Goal: Find specific page/section: Find specific page/section

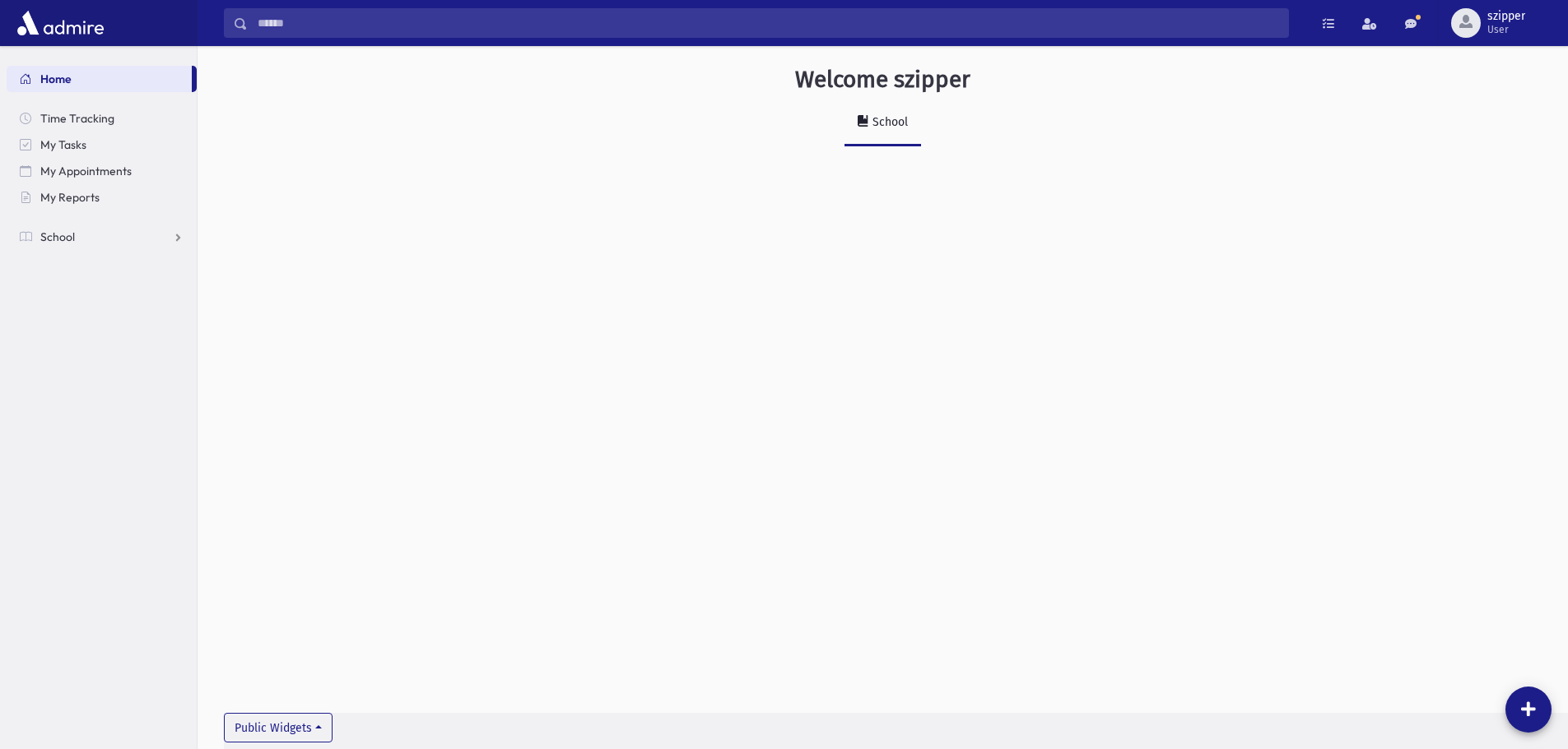
click at [395, 29] on input "Search" at bounding box center [768, 23] width 1040 height 29
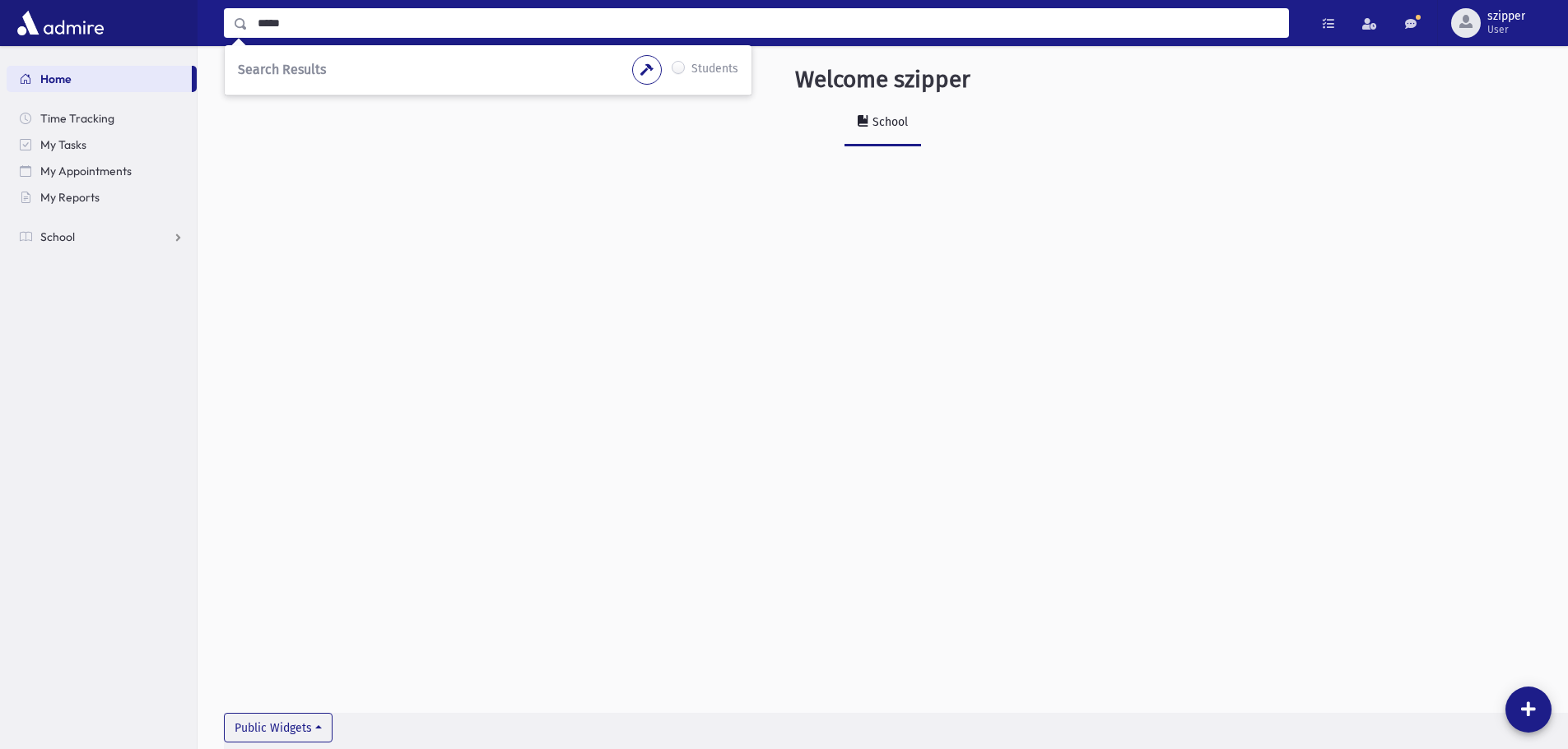
type input "*****"
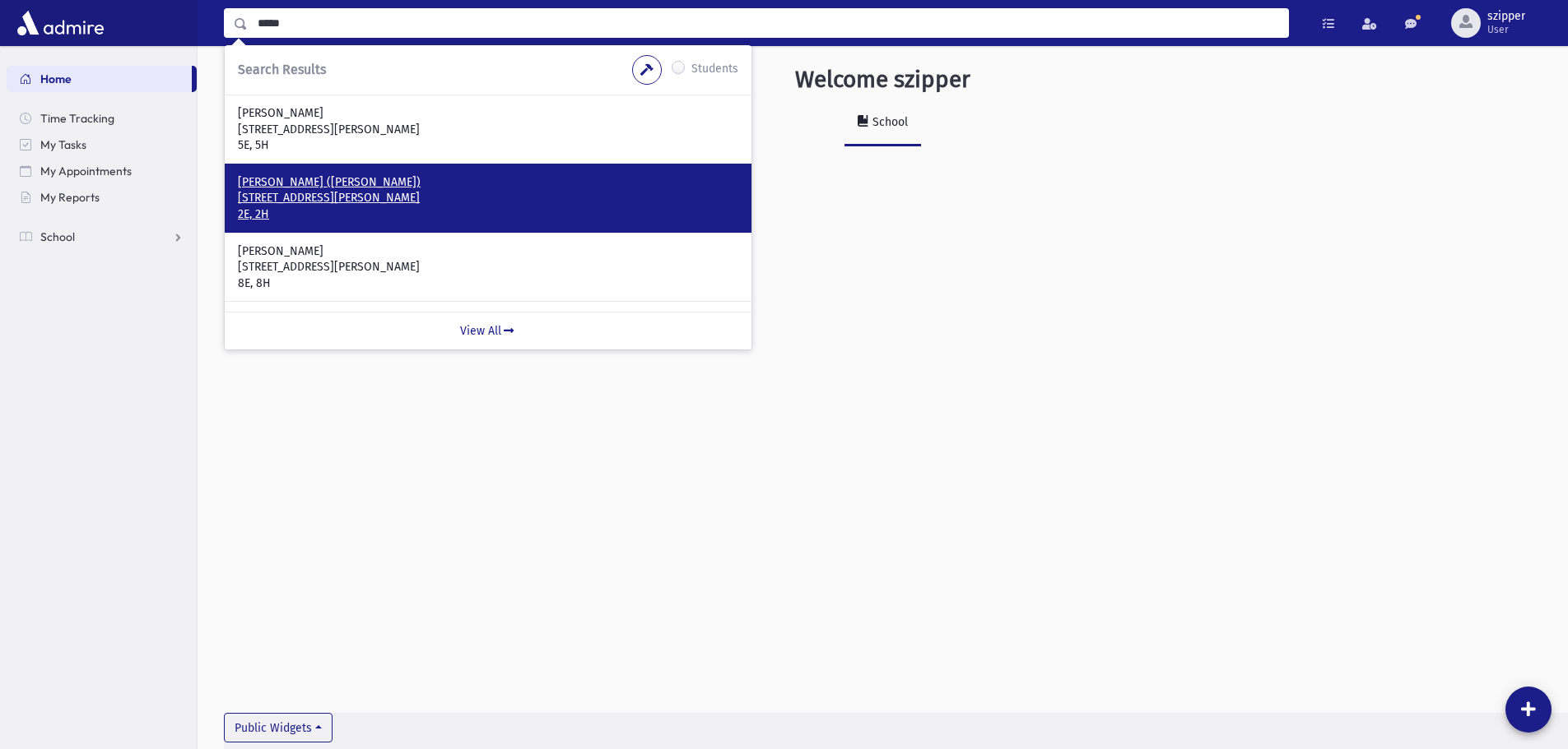
click at [323, 199] on p "[STREET_ADDRESS][PERSON_NAME]" at bounding box center [488, 199] width 500 height 16
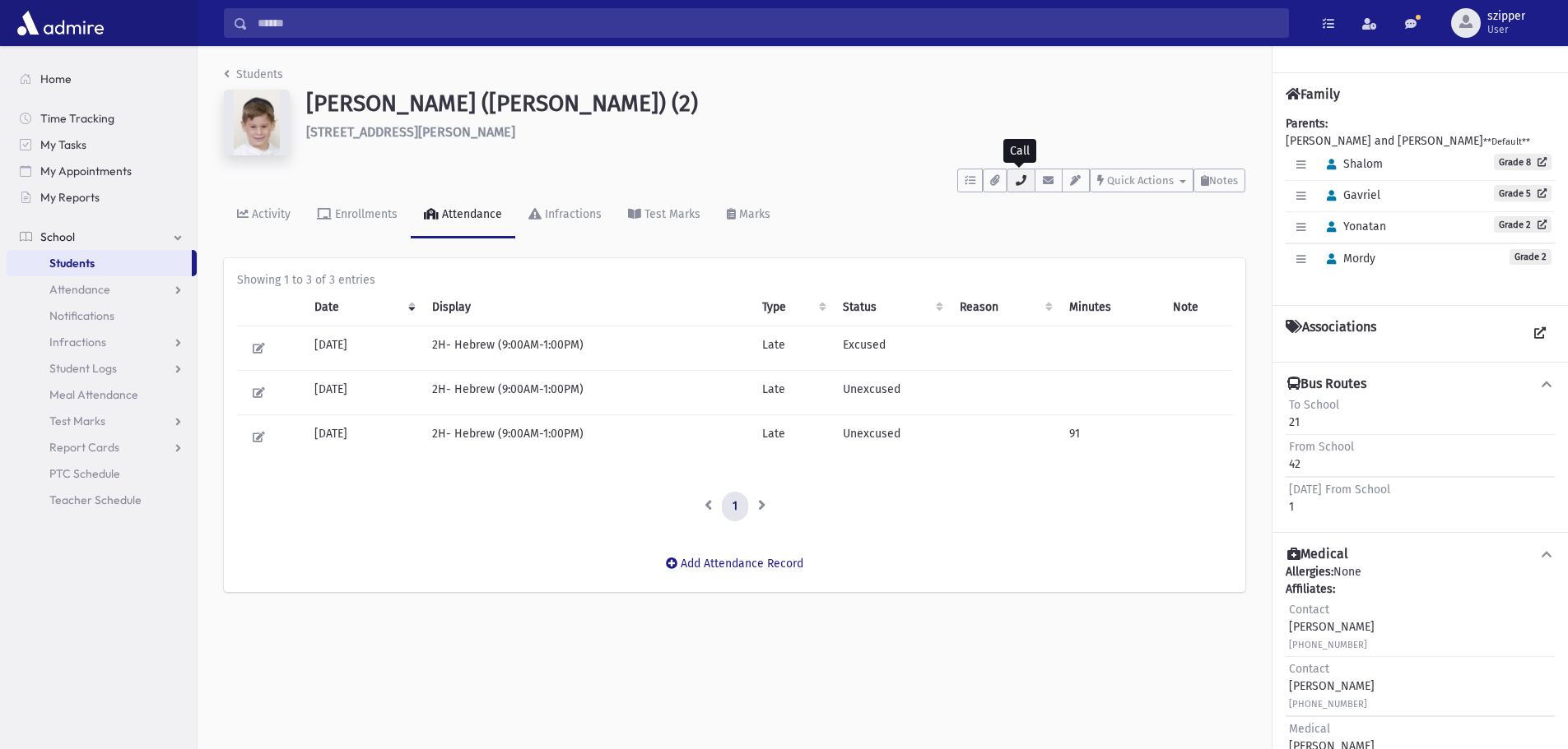
click at [1028, 174] on button "button" at bounding box center [1020, 180] width 28 height 24
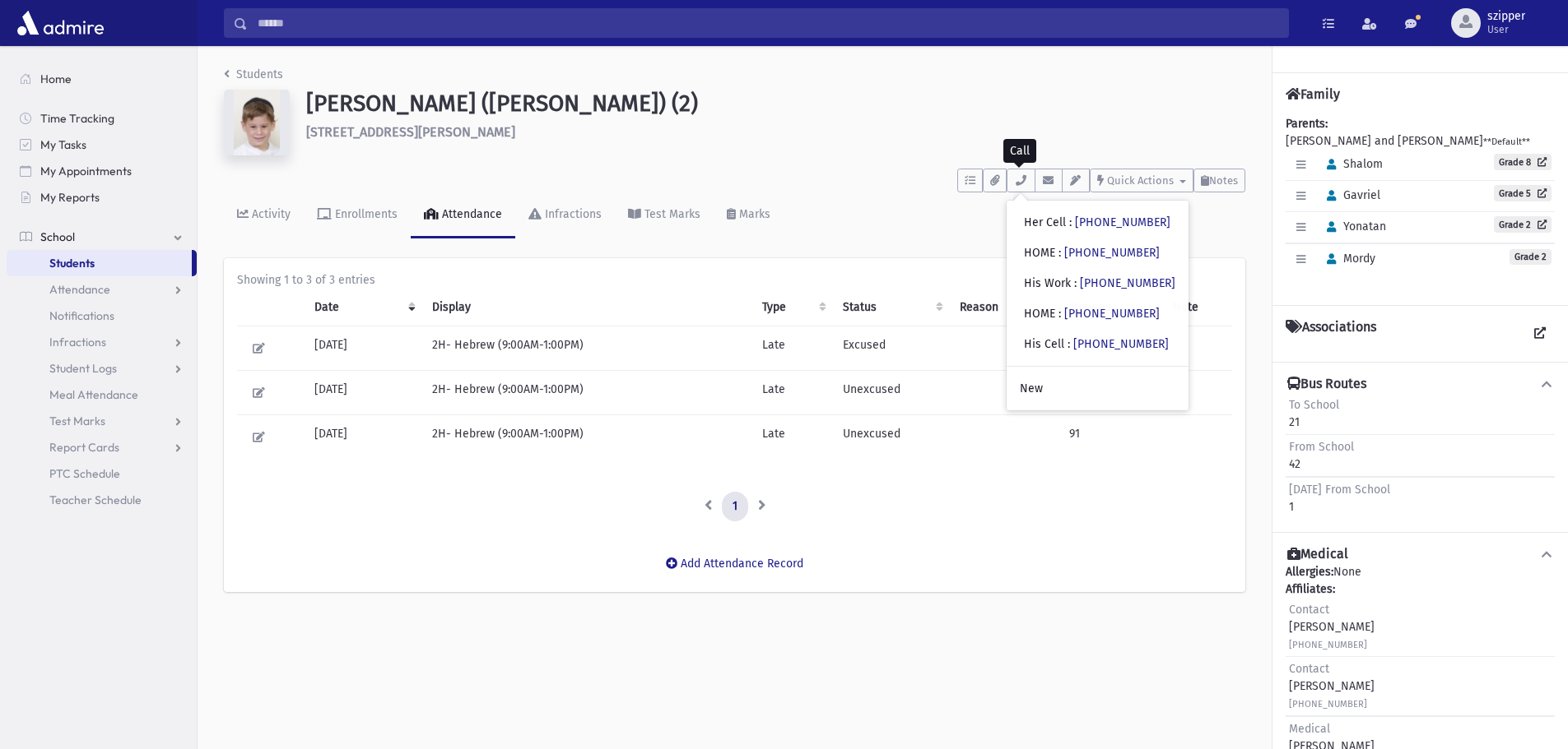
click at [876, 125] on h6 "7 Roble Rd Suffern" at bounding box center [776, 131] width 939 height 15
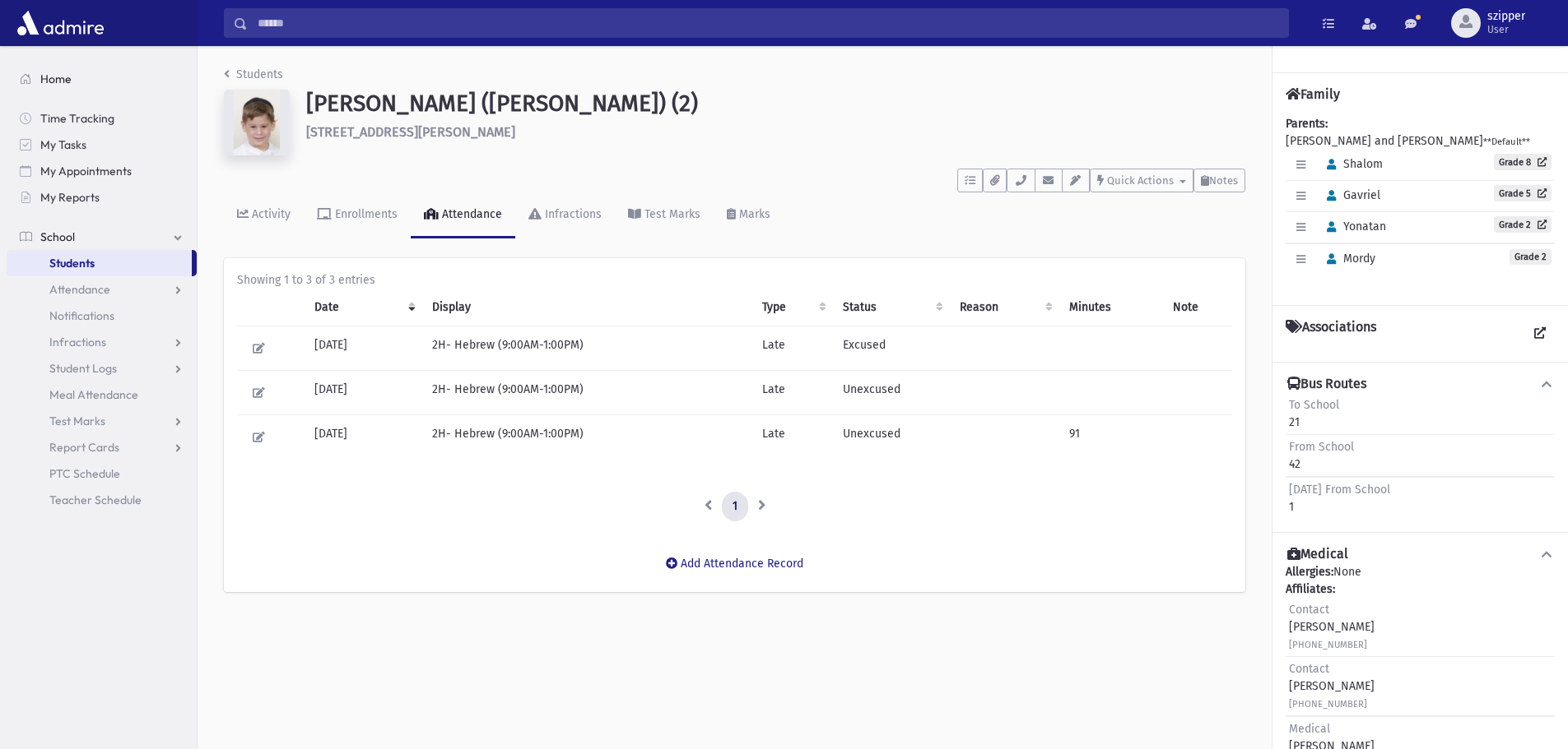
click at [109, 77] on link "Home" at bounding box center [101, 78] width 191 height 26
